Goal: Task Accomplishment & Management: Use online tool/utility

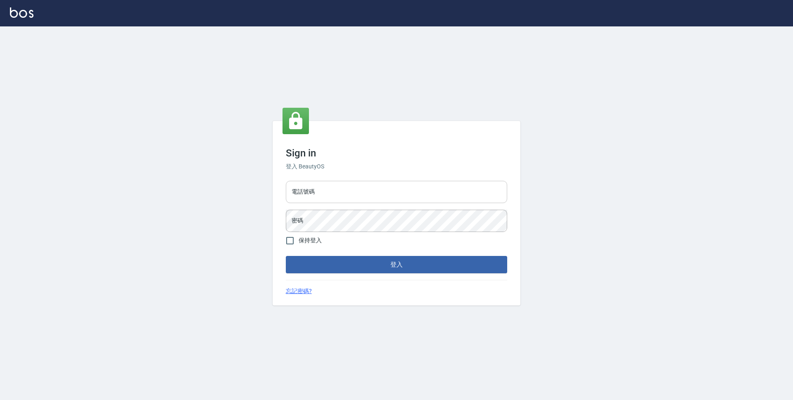
click at [322, 195] on input "電話號碼" at bounding box center [396, 192] width 221 height 22
type input "0923939755"
click at [369, 237] on form "電話號碼 [PHONE_NUMBER] 電話號碼 密碼 密碼 保持登入 登入" at bounding box center [396, 226] width 221 height 96
click at [286, 256] on button "登入" at bounding box center [396, 264] width 221 height 17
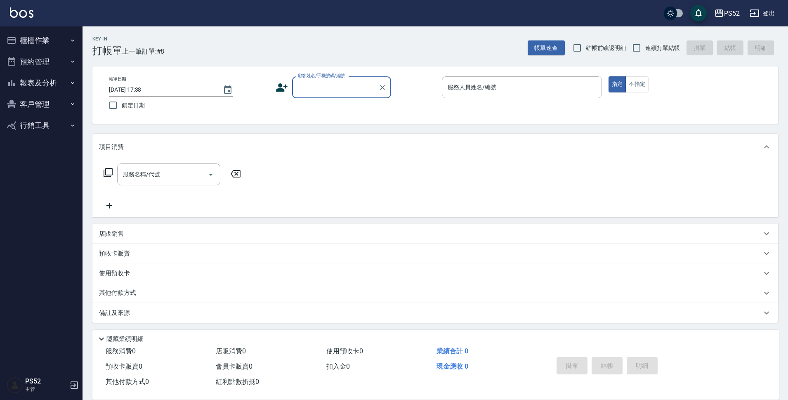
click at [43, 68] on button "預約管理" at bounding box center [41, 61] width 76 height 21
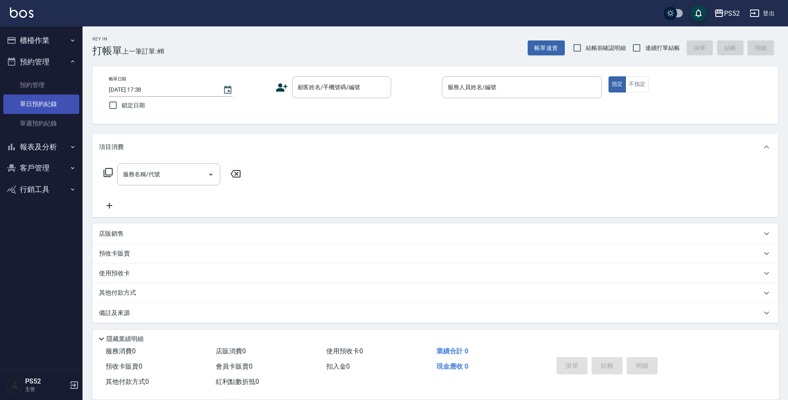
click at [46, 102] on link "單日預約紀錄" at bounding box center [41, 104] width 76 height 19
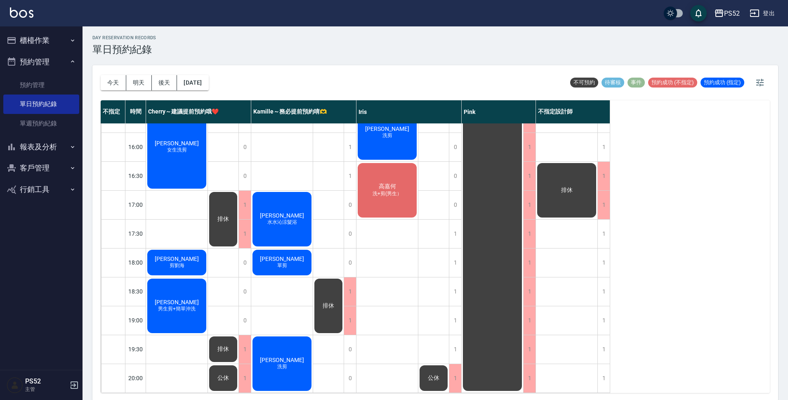
scroll to position [2, 0]
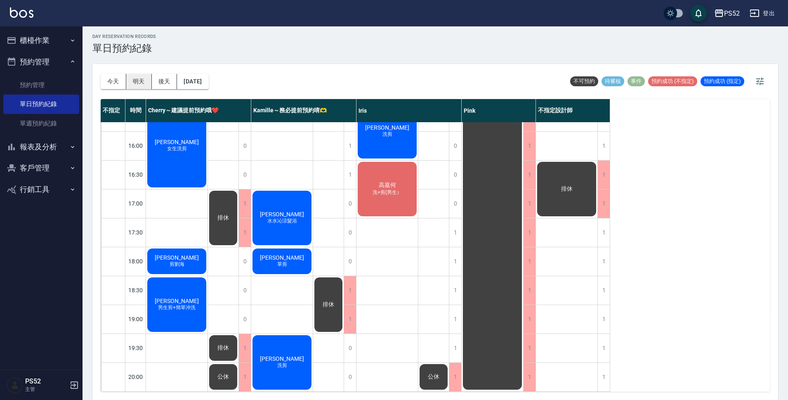
click at [137, 76] on button "明天" at bounding box center [139, 81] width 26 height 15
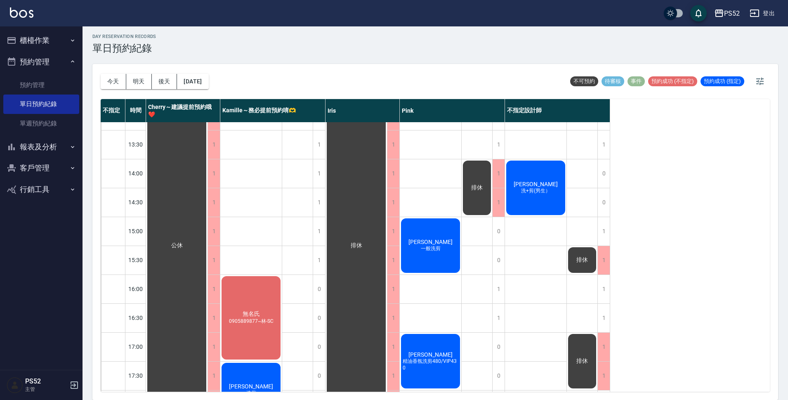
scroll to position [151, 0]
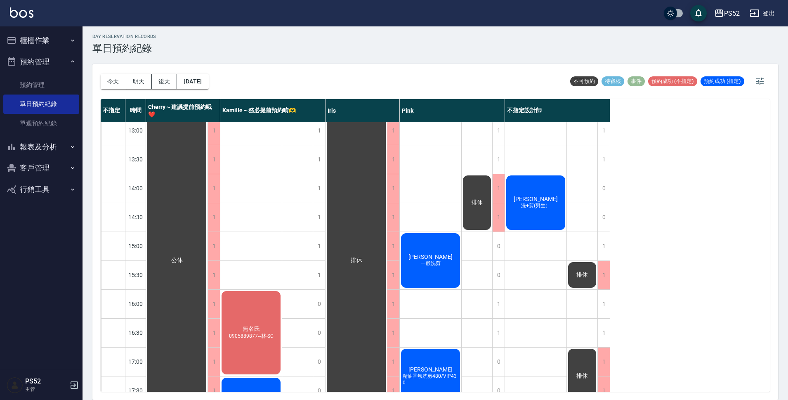
click at [541, 224] on div "[PERSON_NAME] 洗+剪(男生）" at bounding box center [536, 202] width 62 height 57
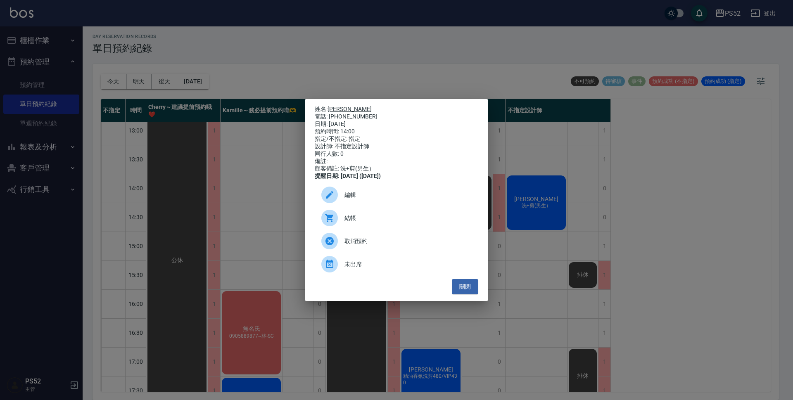
click at [329, 106] on link "[PERSON_NAME]" at bounding box center [349, 109] width 44 height 7
click at [462, 291] on button "關閉" at bounding box center [465, 286] width 26 height 15
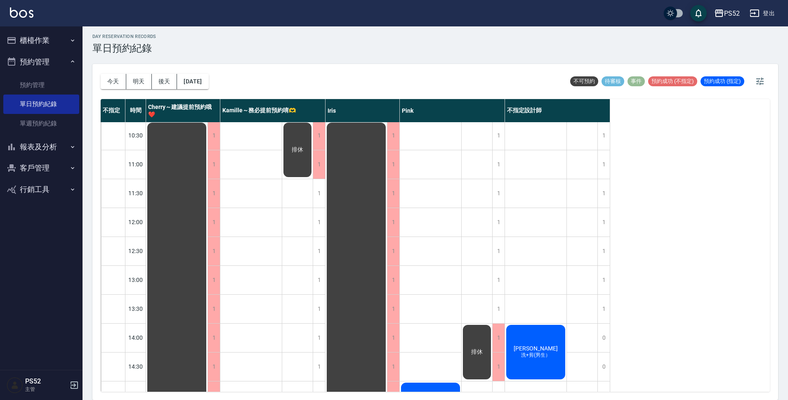
scroll to position [0, 0]
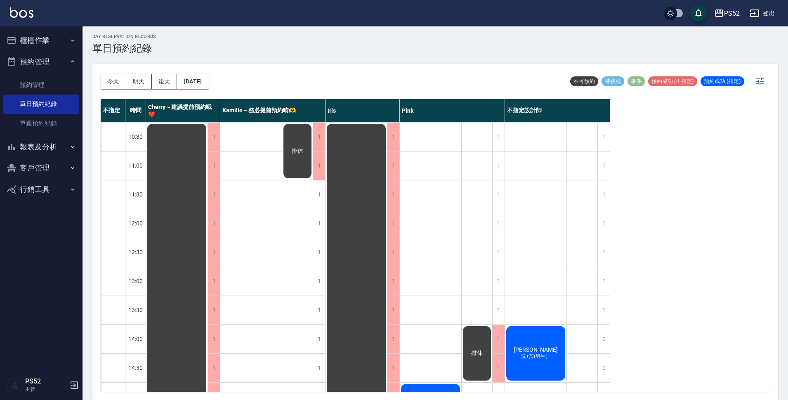
click at [47, 38] on button "櫃檯作業" at bounding box center [41, 40] width 76 height 21
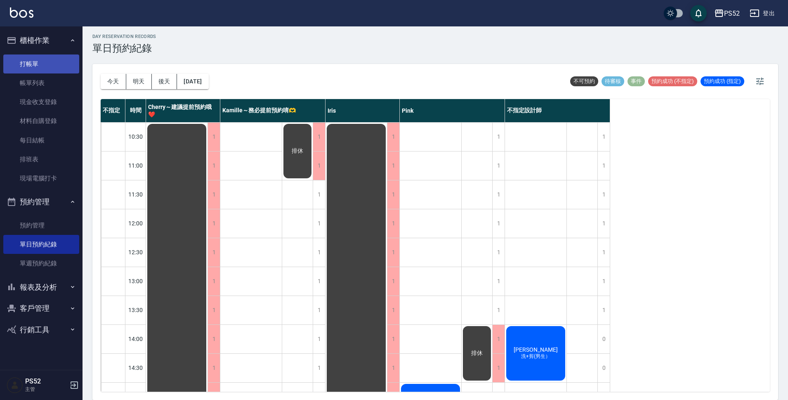
click at [44, 61] on link "打帳單" at bounding box center [41, 63] width 76 height 19
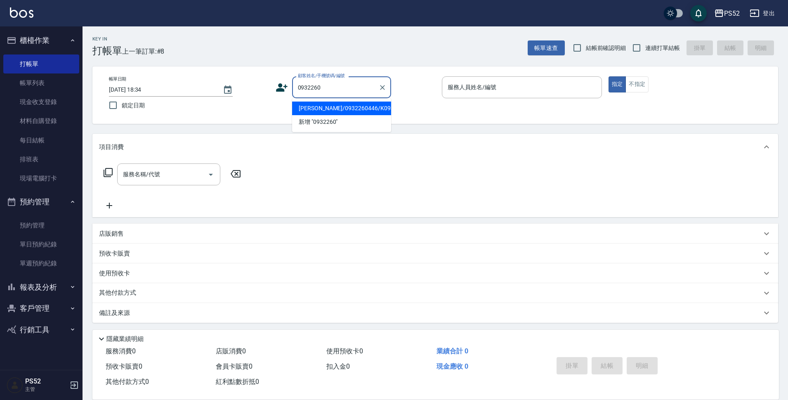
type input "[PERSON_NAME]/0932260446/K0932260446"
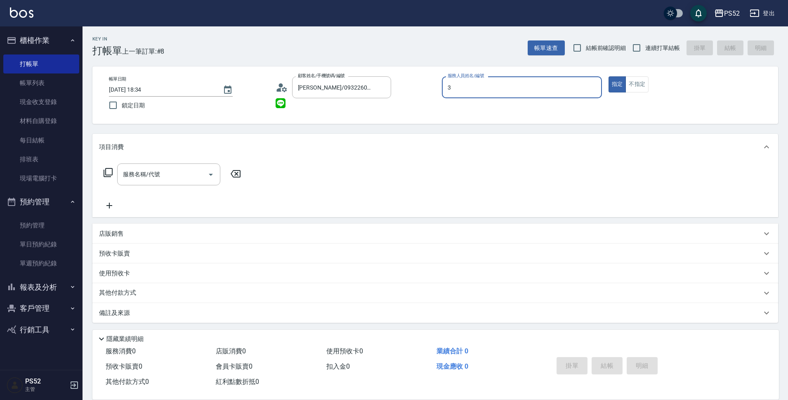
type input "Kamille～務必提前預約唷🫶-3"
type button "true"
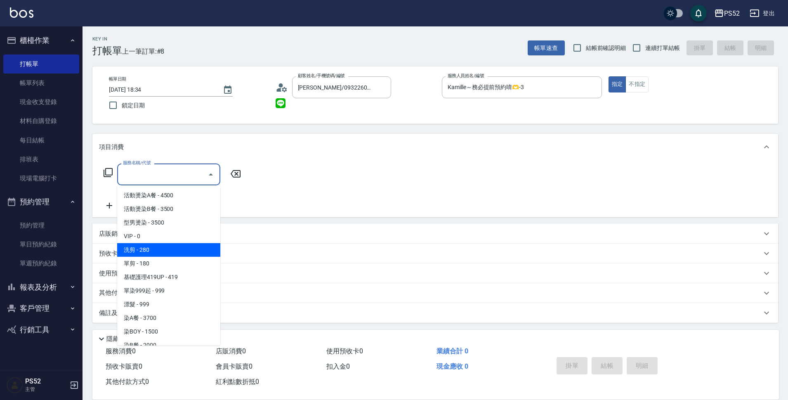
type input "洗剪(C1)"
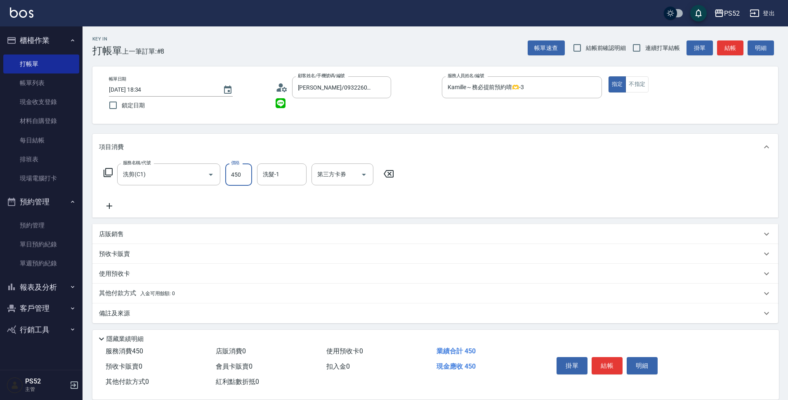
type input "450"
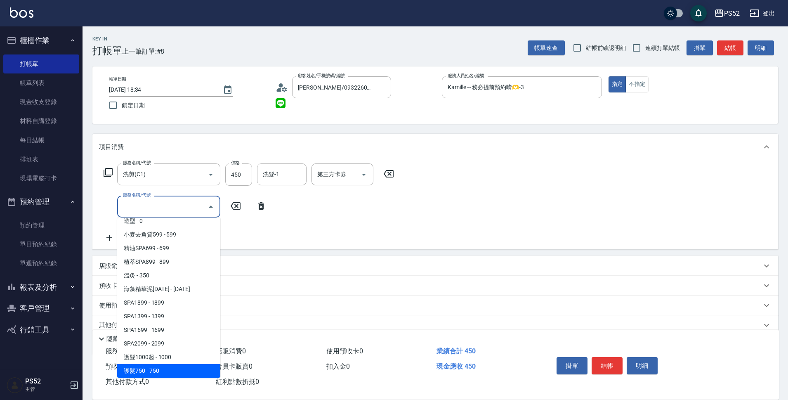
scroll to position [402, 0]
type input "護髮500([MEDICAL_DATA])"
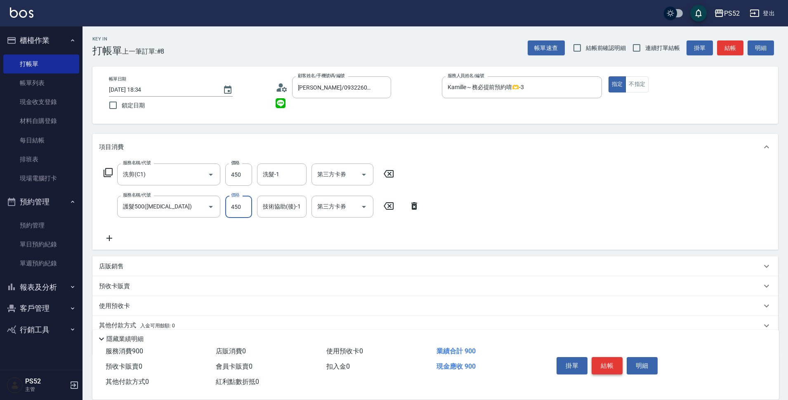
type input "450"
click at [615, 357] on button "結帳" at bounding box center [607, 365] width 31 height 17
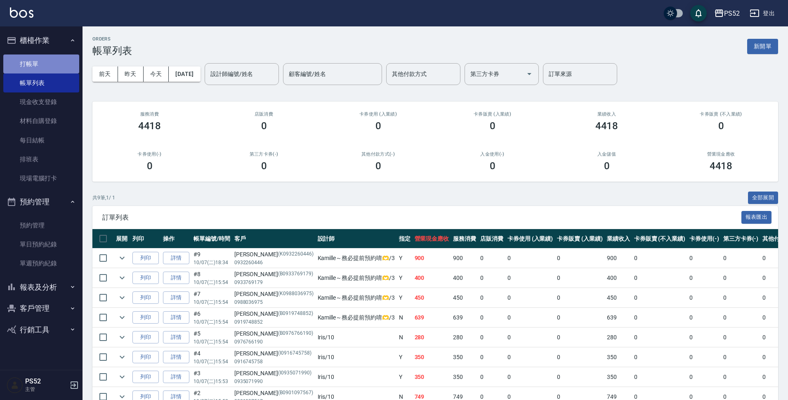
click at [35, 72] on link "打帳單" at bounding box center [41, 63] width 76 height 19
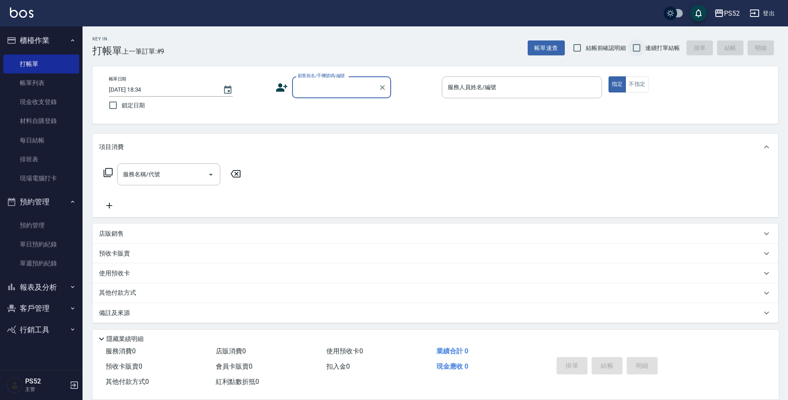
click at [635, 49] on input "連續打單結帳" at bounding box center [636, 47] width 17 height 17
checkbox input "true"
click at [341, 94] on input "顧客姓名/手機號碼/編號" at bounding box center [335, 87] width 79 height 14
type input "[PERSON_NAME]/0975227827/B0975227827"
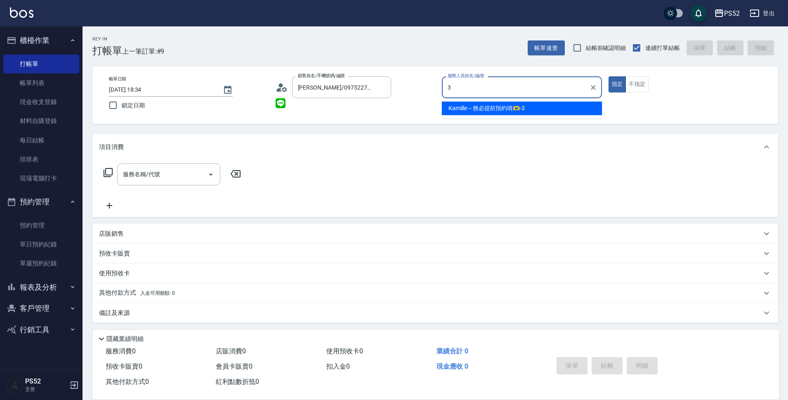
type input "3"
type button "true"
type input "Kamille～務必提前預約唷🫶-3"
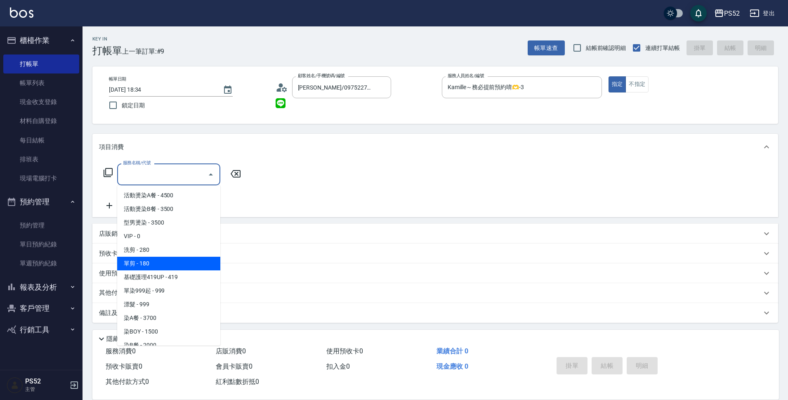
type input "單剪(C2)"
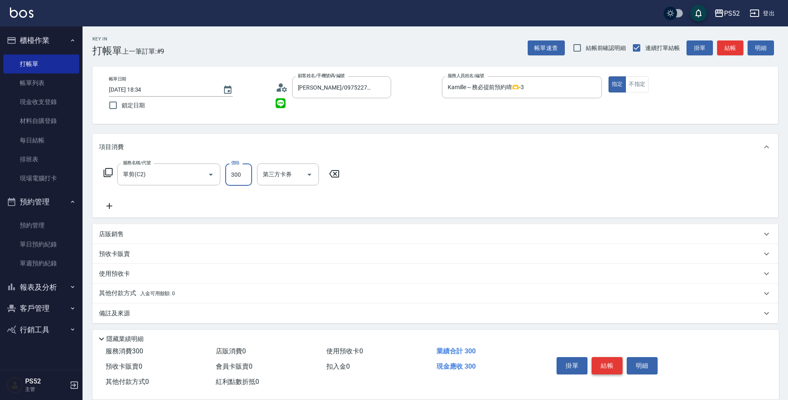
type input "300"
click at [601, 364] on button "結帳" at bounding box center [607, 365] width 31 height 17
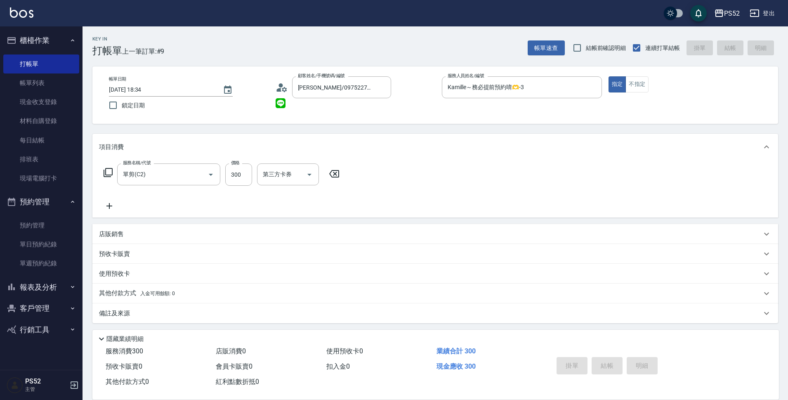
type input "[DATE] 18:35"
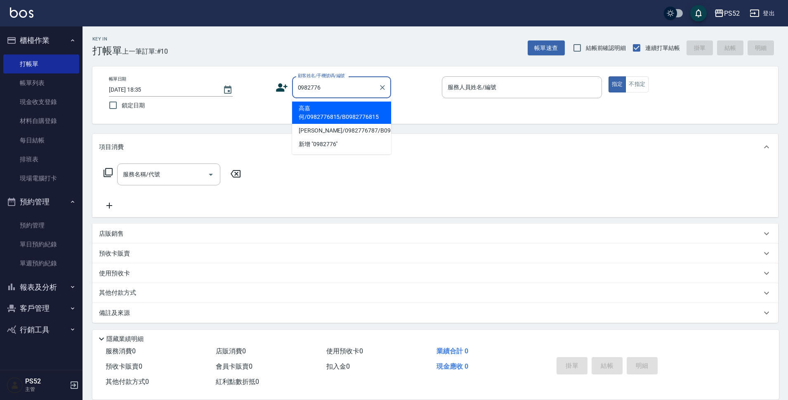
type input "高嘉何/0982776815/B0982776815"
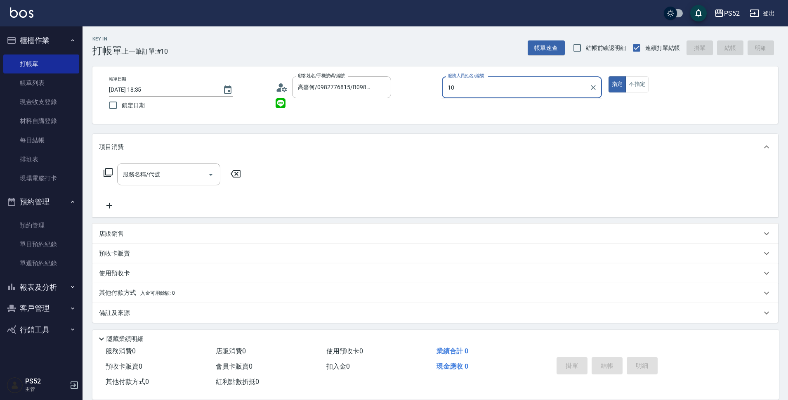
type input "Iris-10"
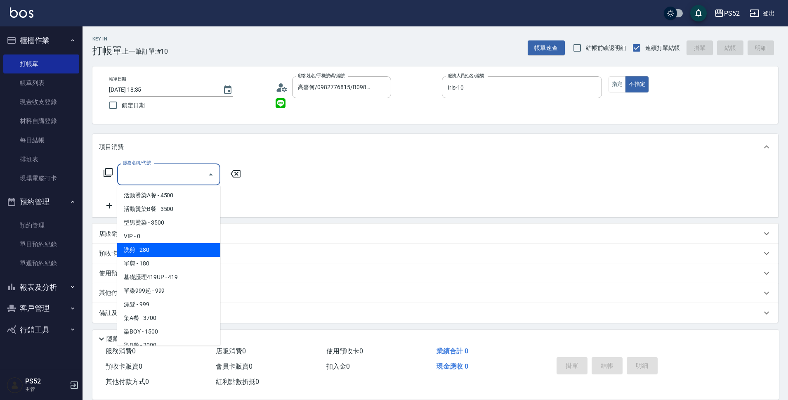
type input "洗剪(C1)"
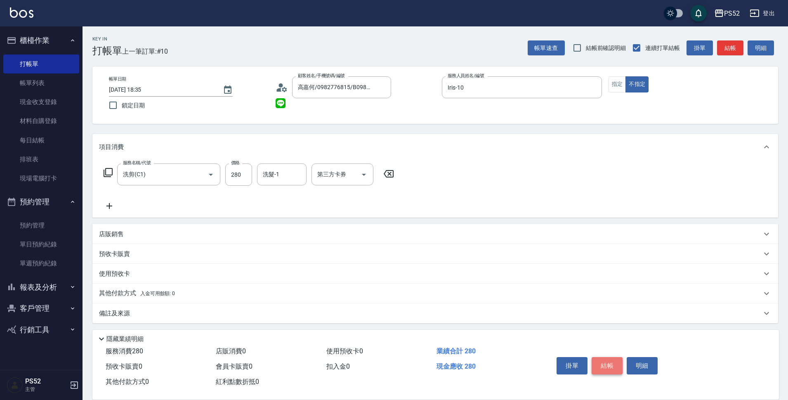
click at [608, 357] on button "結帳" at bounding box center [607, 365] width 31 height 17
